Goal: Transaction & Acquisition: Book appointment/travel/reservation

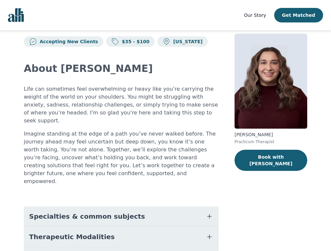
scroll to position [15, 0]
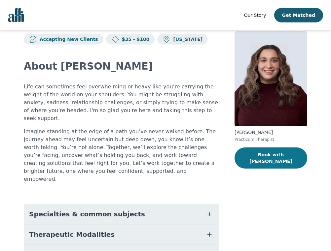
click at [258, 155] on button "Book with [PERSON_NAME]" at bounding box center [270, 158] width 73 height 21
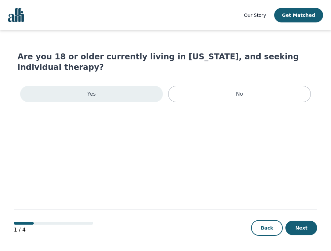
click at [117, 87] on div "Yes" at bounding box center [91, 94] width 143 height 17
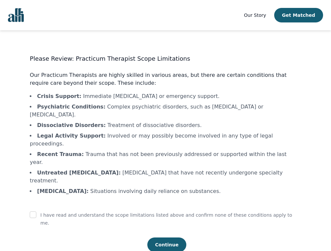
click at [89, 211] on p "I have read and understand the scope limitations listed above and confirm none …" at bounding box center [170, 219] width 260 height 16
click at [36, 212] on input "checkbox" at bounding box center [33, 215] width 7 height 7
checkbox input "true"
click at [159, 238] on button "Continue" at bounding box center [166, 245] width 39 height 15
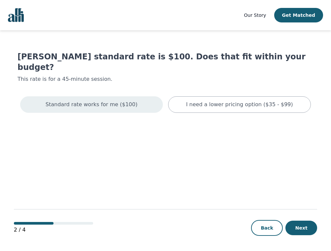
click at [100, 98] on div "Standard rate works for me ($100)" at bounding box center [91, 104] width 143 height 17
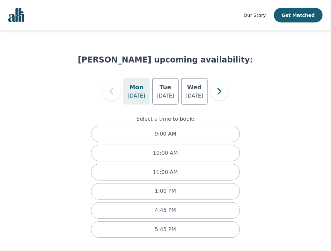
scroll to position [8, 0]
